Goal: Find specific page/section: Find specific page/section

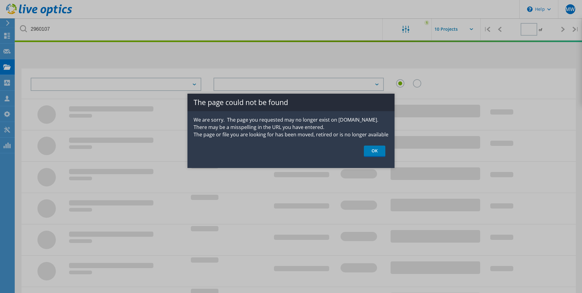
type input "1"
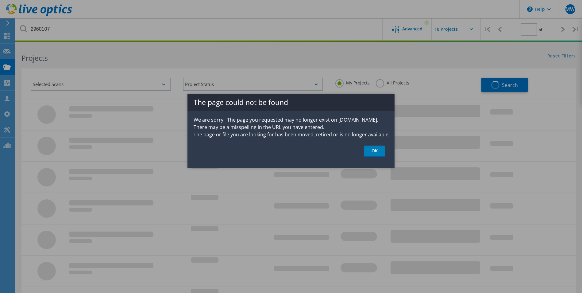
type input "1"
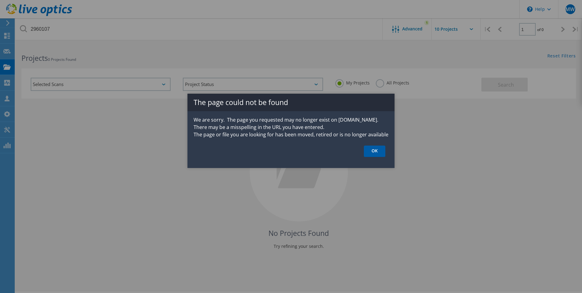
click at [377, 151] on link "OK" at bounding box center [374, 150] width 21 height 11
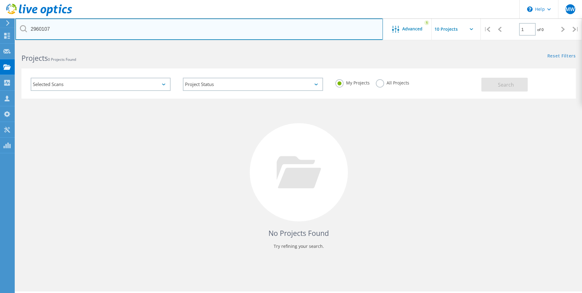
click at [76, 44] on body "\n Help Explore Helpful Articles Contact Support MW Partner Team Member [PERSON…" at bounding box center [291, 176] width 582 height 265
click at [76, 24] on input "2960107" at bounding box center [199, 28] width 368 height 21
paste input "https://app.liveoptics.com/dpackviewer/3004481"
drag, startPoint x: 117, startPoint y: 27, endPoint x: -166, endPoint y: 1, distance: 283.8
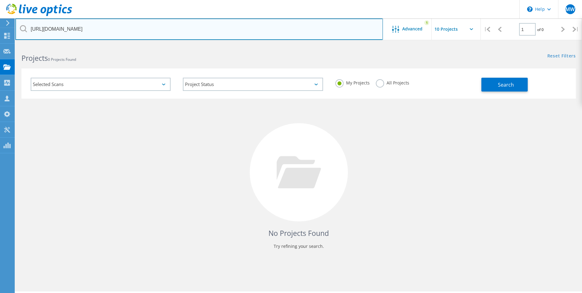
click at [0, 1] on html "\n Help Explore Helpful Articles Contact Support MW Partner Team Member Mark Wa…" at bounding box center [291, 155] width 582 height 310
type input "3004481"
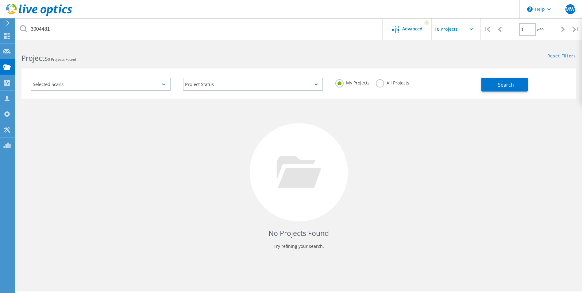
click at [381, 85] on label "All Projects" at bounding box center [392, 82] width 33 height 6
click at [0, 0] on input "All Projects" at bounding box center [0, 0] width 0 height 0
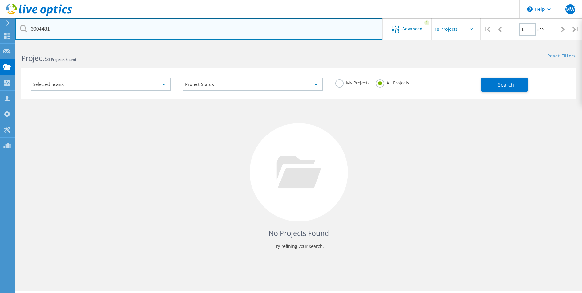
click at [151, 22] on input "3004481" at bounding box center [199, 28] width 368 height 21
